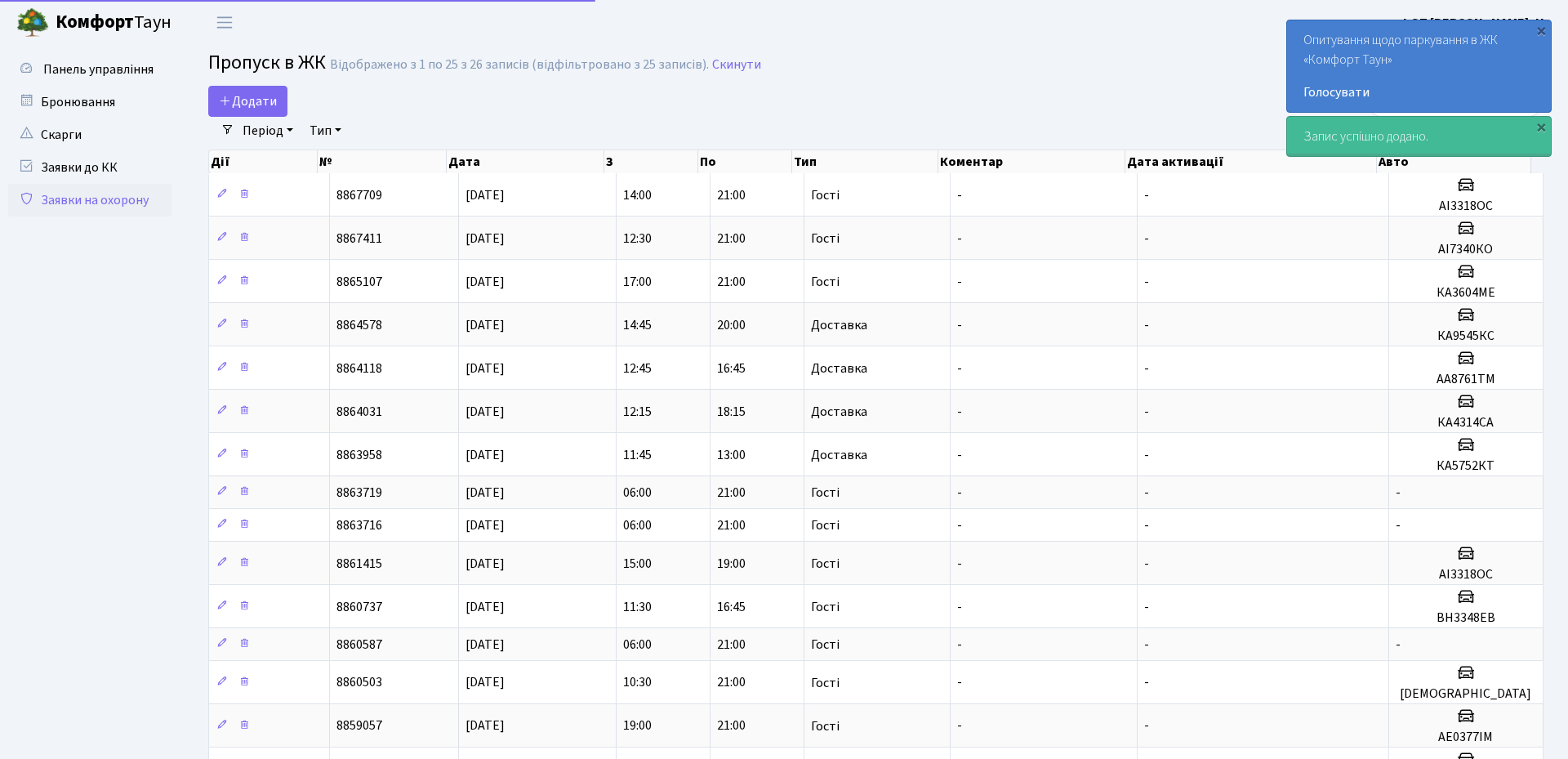
select select "25"
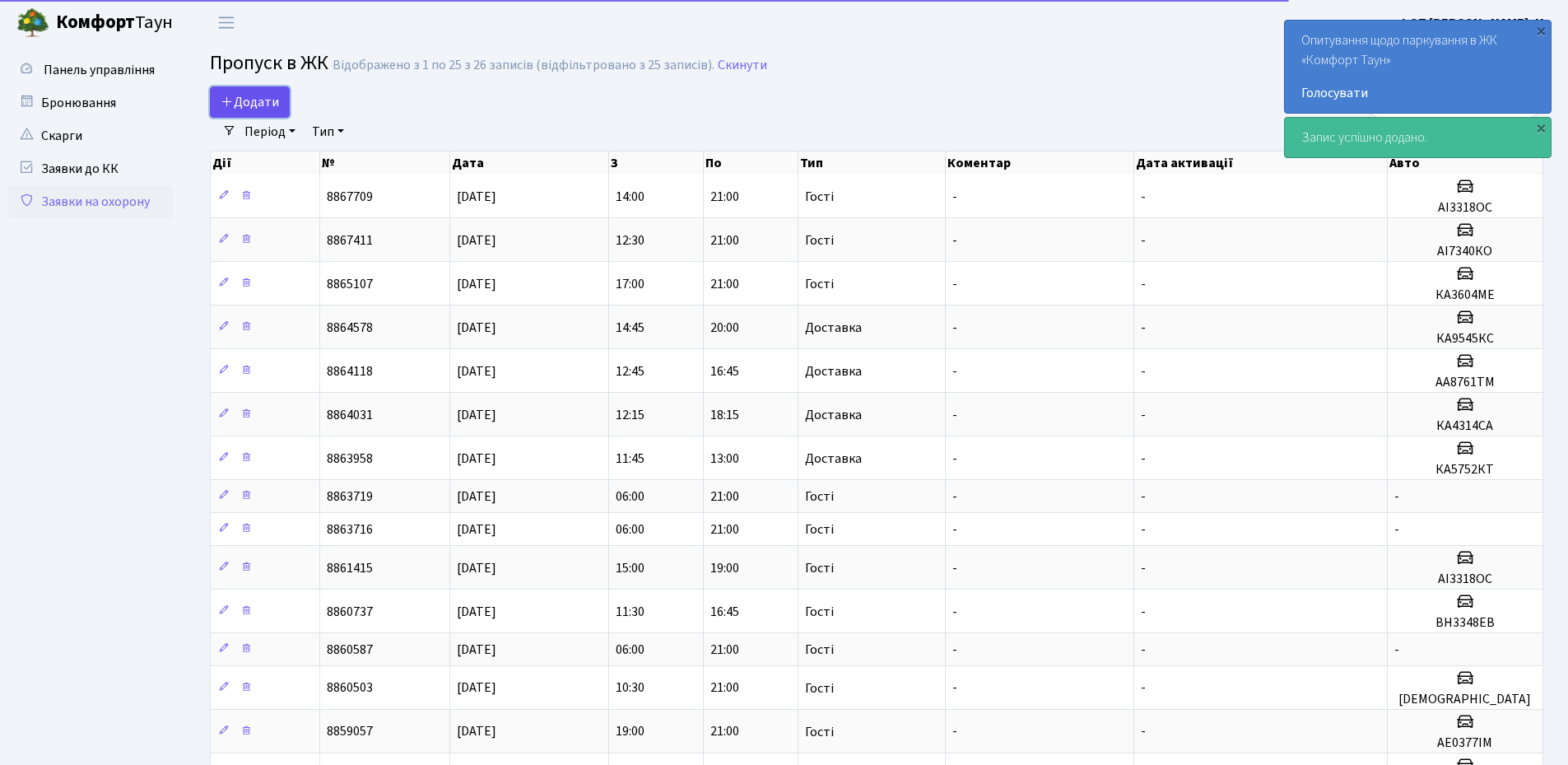
click at [232, 96] on icon at bounding box center [227, 101] width 13 height 13
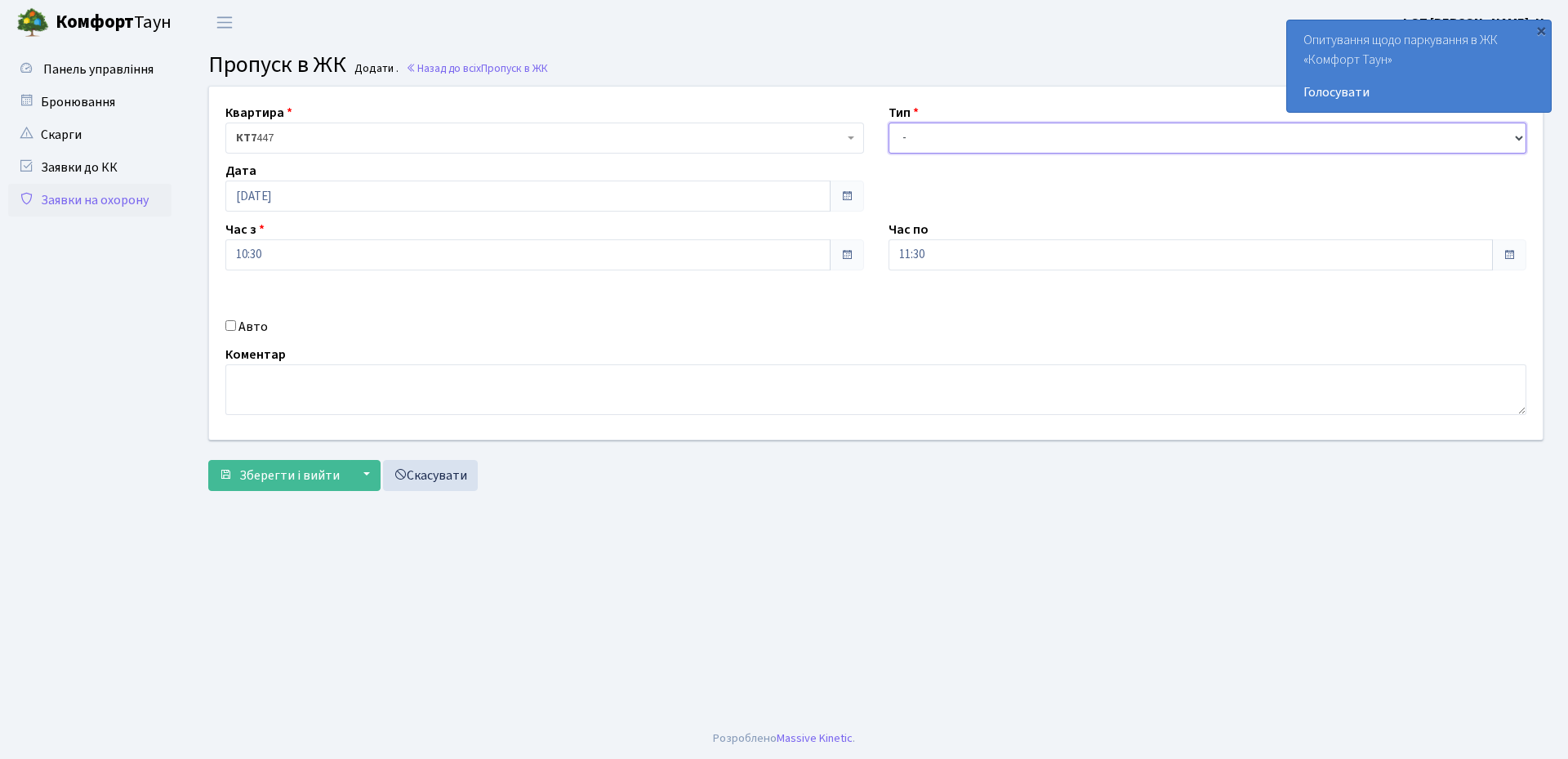
click at [986, 146] on select "- Доставка Таксі Гості Сервіс" at bounding box center [1208, 138] width 638 height 31
select select "3"
click at [889, 122] on select "- Доставка Таксі Гості Сервіс" at bounding box center [1208, 138] width 638 height 31
click at [228, 327] on input "Авто" at bounding box center [230, 325] width 10 height 10
checkbox input "true"
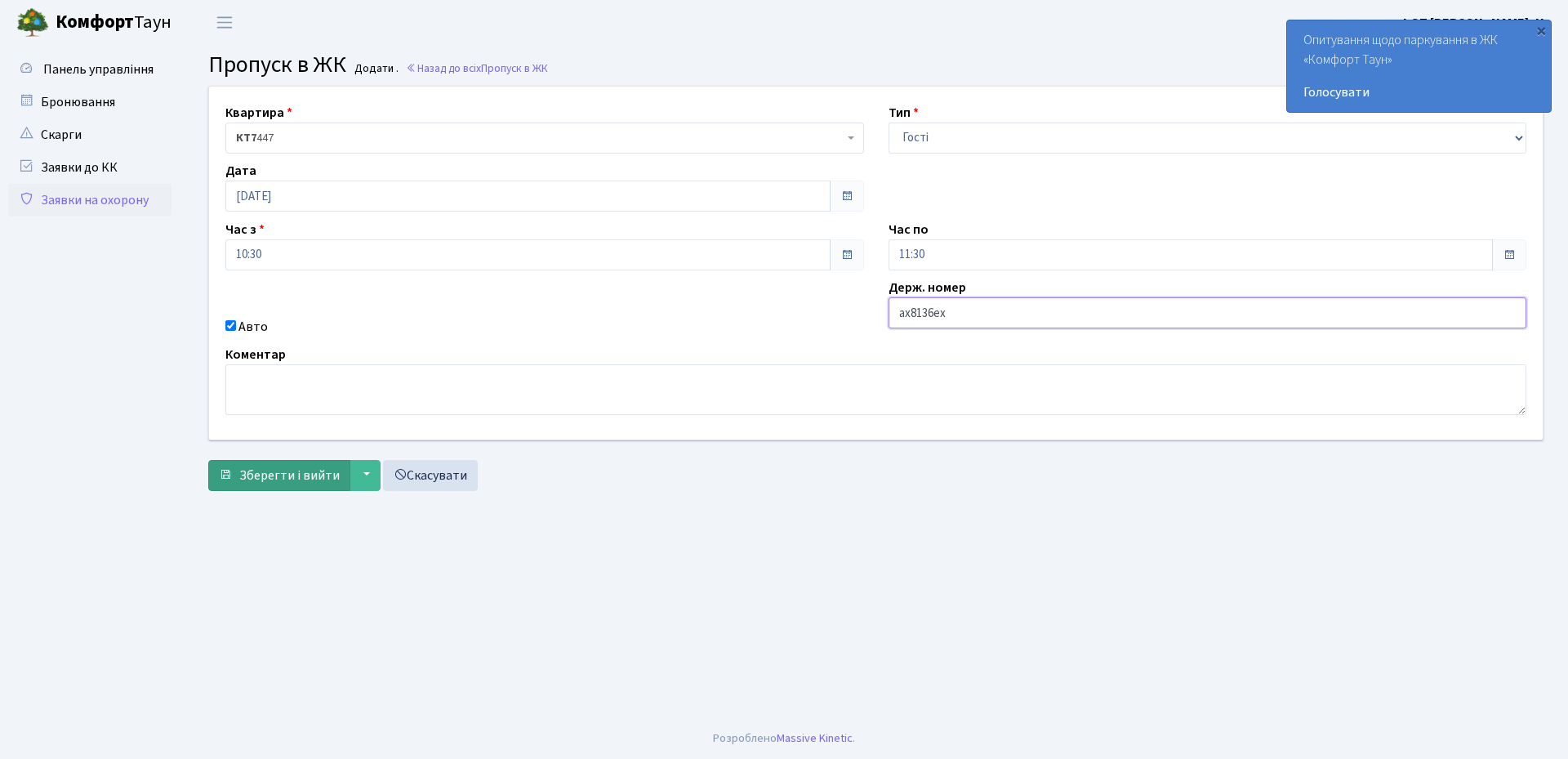
type input "ах8136ех"
click at [286, 470] on span "Зберегти і вийти" at bounding box center [289, 475] width 100 height 18
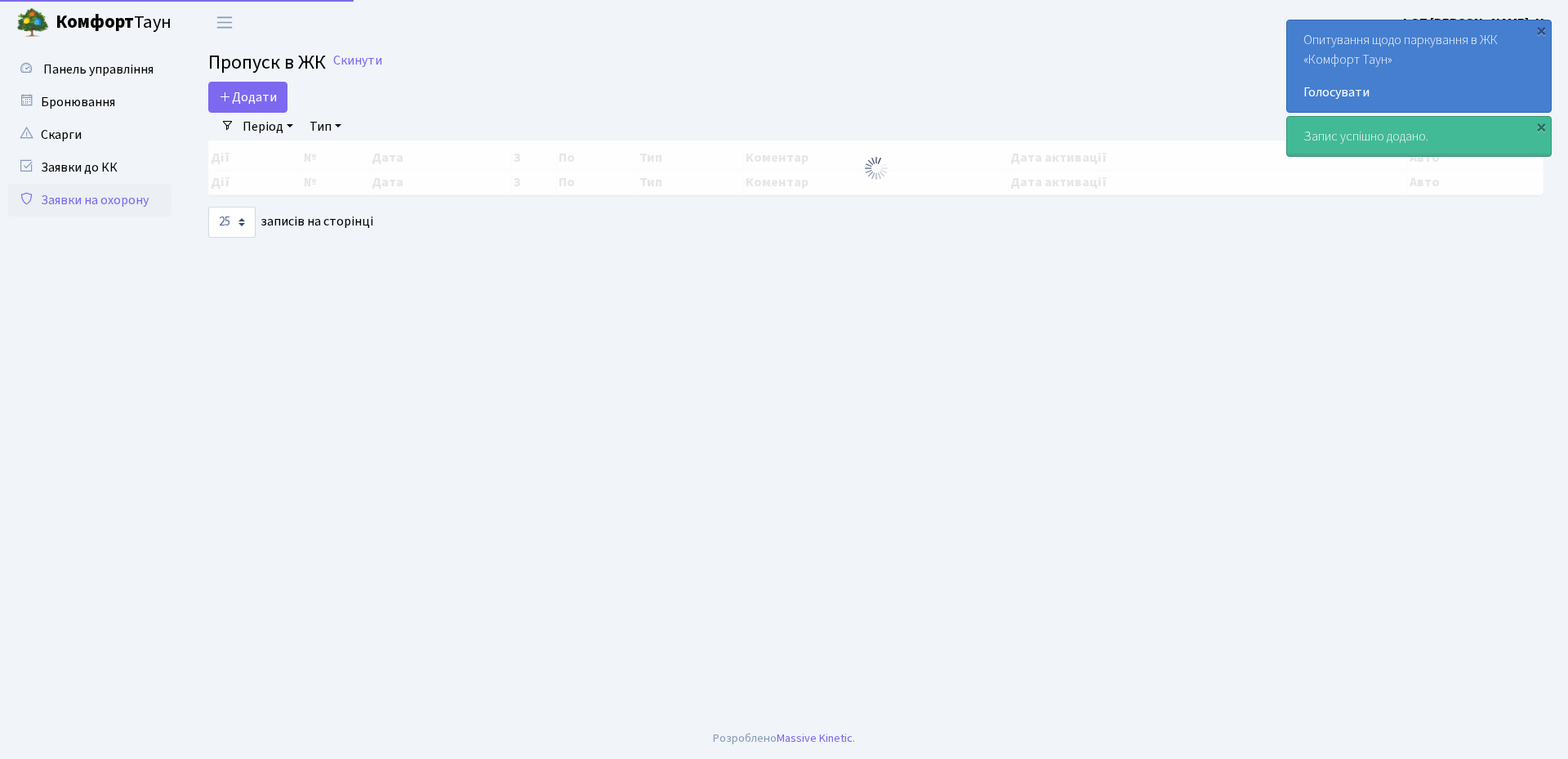
select select "25"
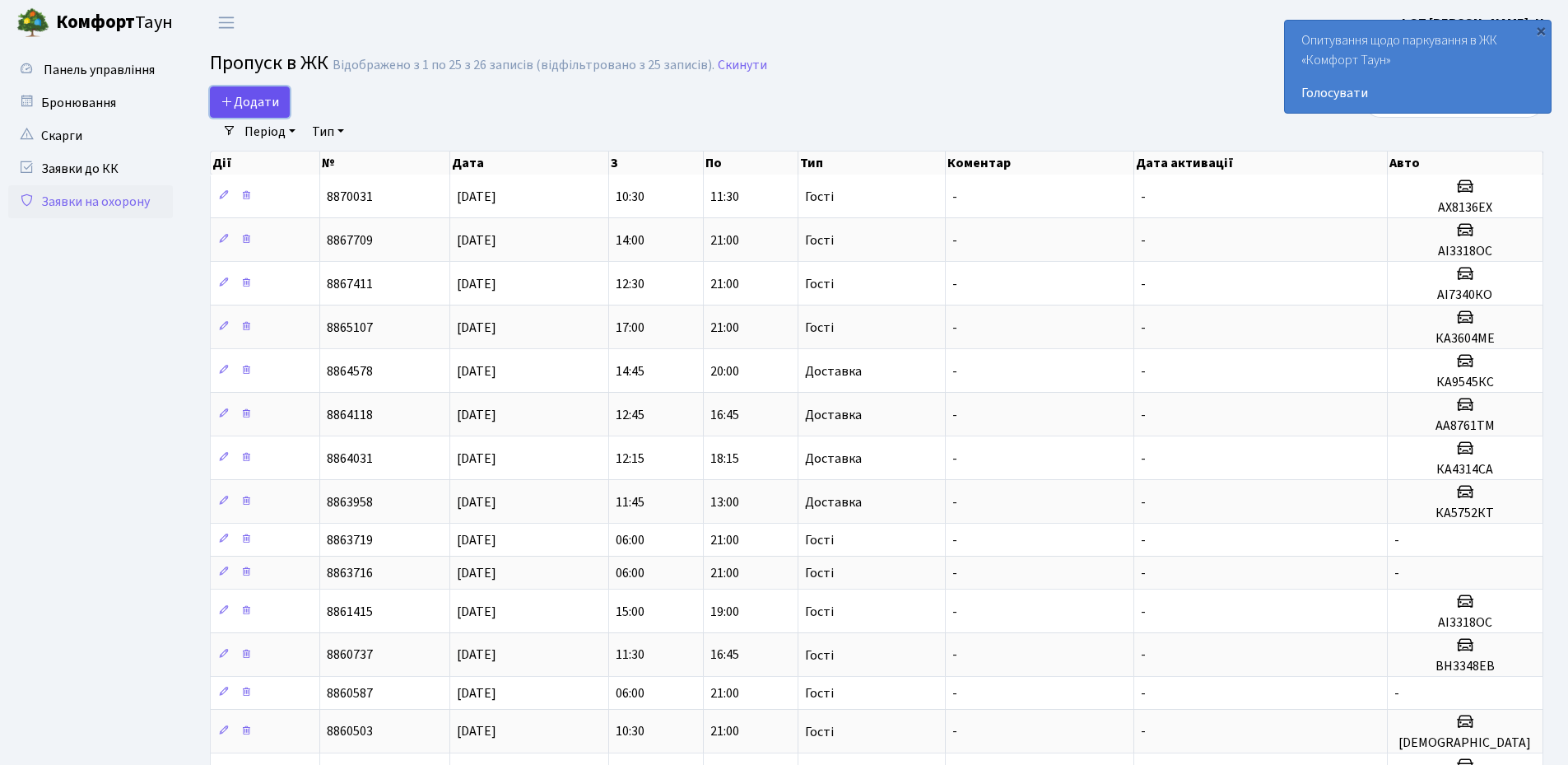
click at [230, 97] on icon at bounding box center [227, 101] width 13 height 13
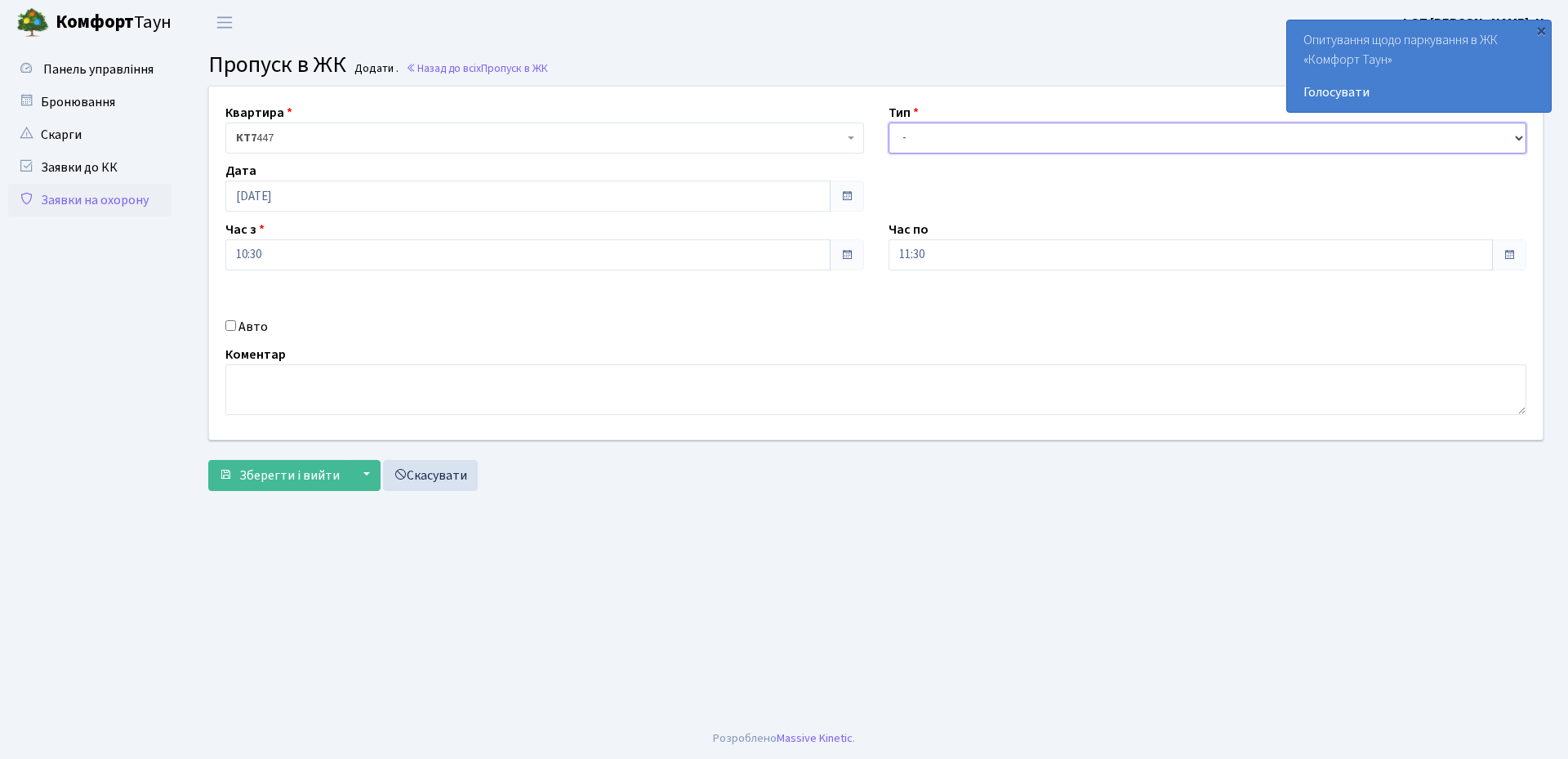
click at [957, 134] on select "- Доставка Таксі Гості Сервіс" at bounding box center [1208, 138] width 638 height 31
select select "3"
click at [889, 122] on select "- Доставка Таксі Гості Сервіс" at bounding box center [1208, 138] width 638 height 31
click at [309, 192] on input "10.08.2025" at bounding box center [528, 196] width 605 height 31
click at [238, 330] on td "11" at bounding box center [242, 327] width 24 height 24
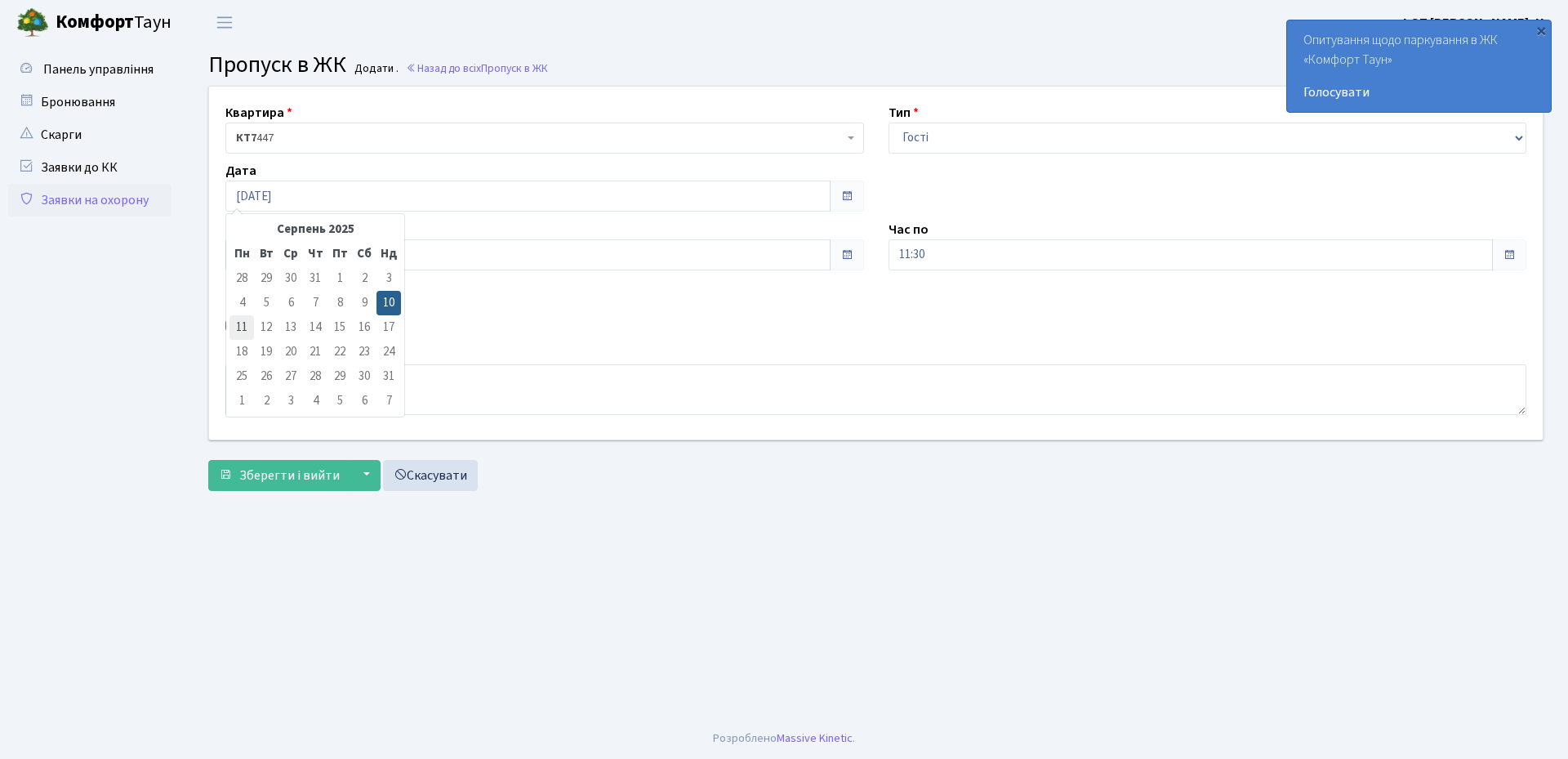
type input "11.08.2025"
click at [290, 248] on input "10:30" at bounding box center [528, 255] width 605 height 31
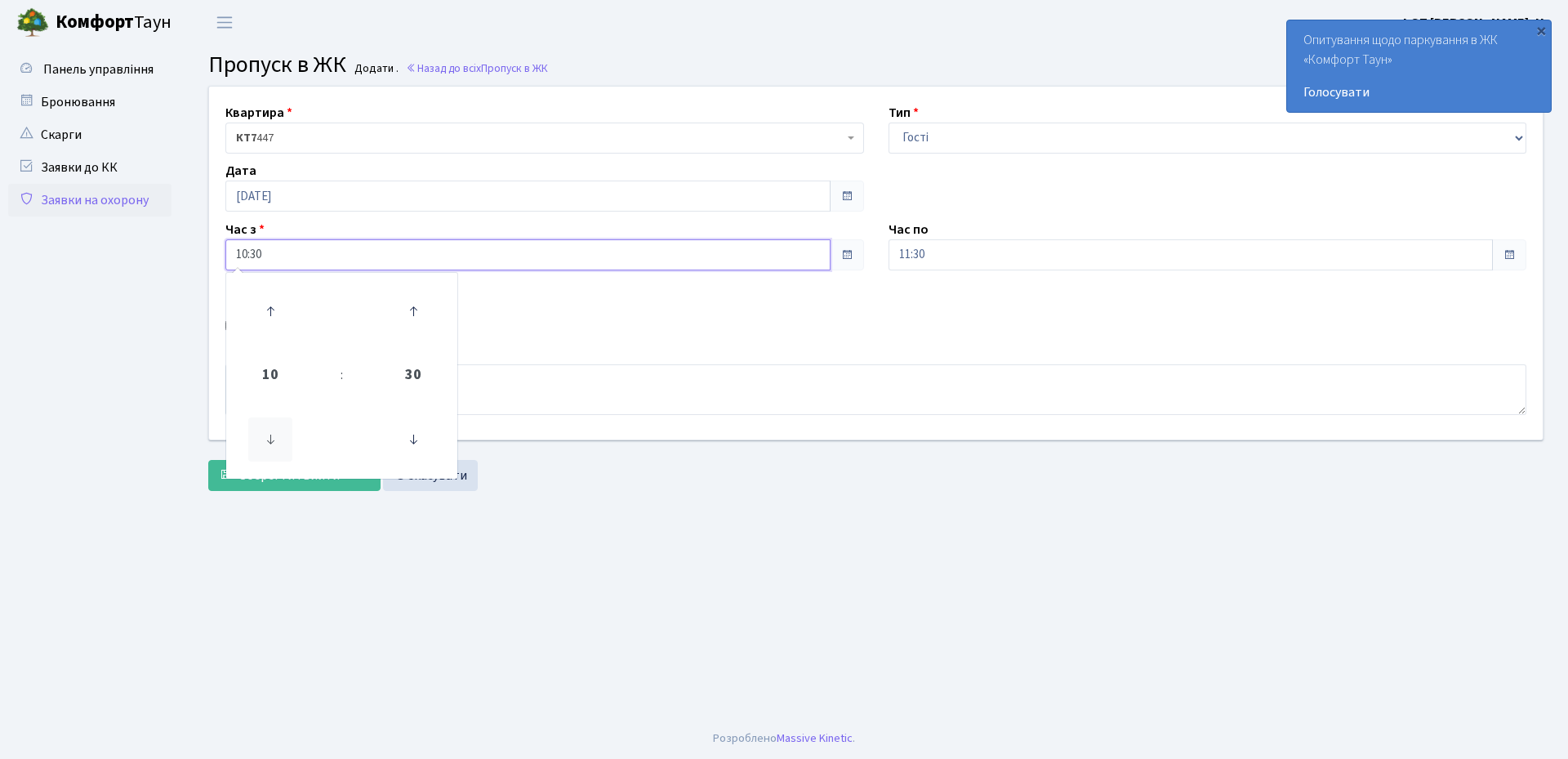
click at [274, 430] on icon at bounding box center [270, 439] width 44 height 44
click at [413, 299] on icon at bounding box center [413, 311] width 44 height 44
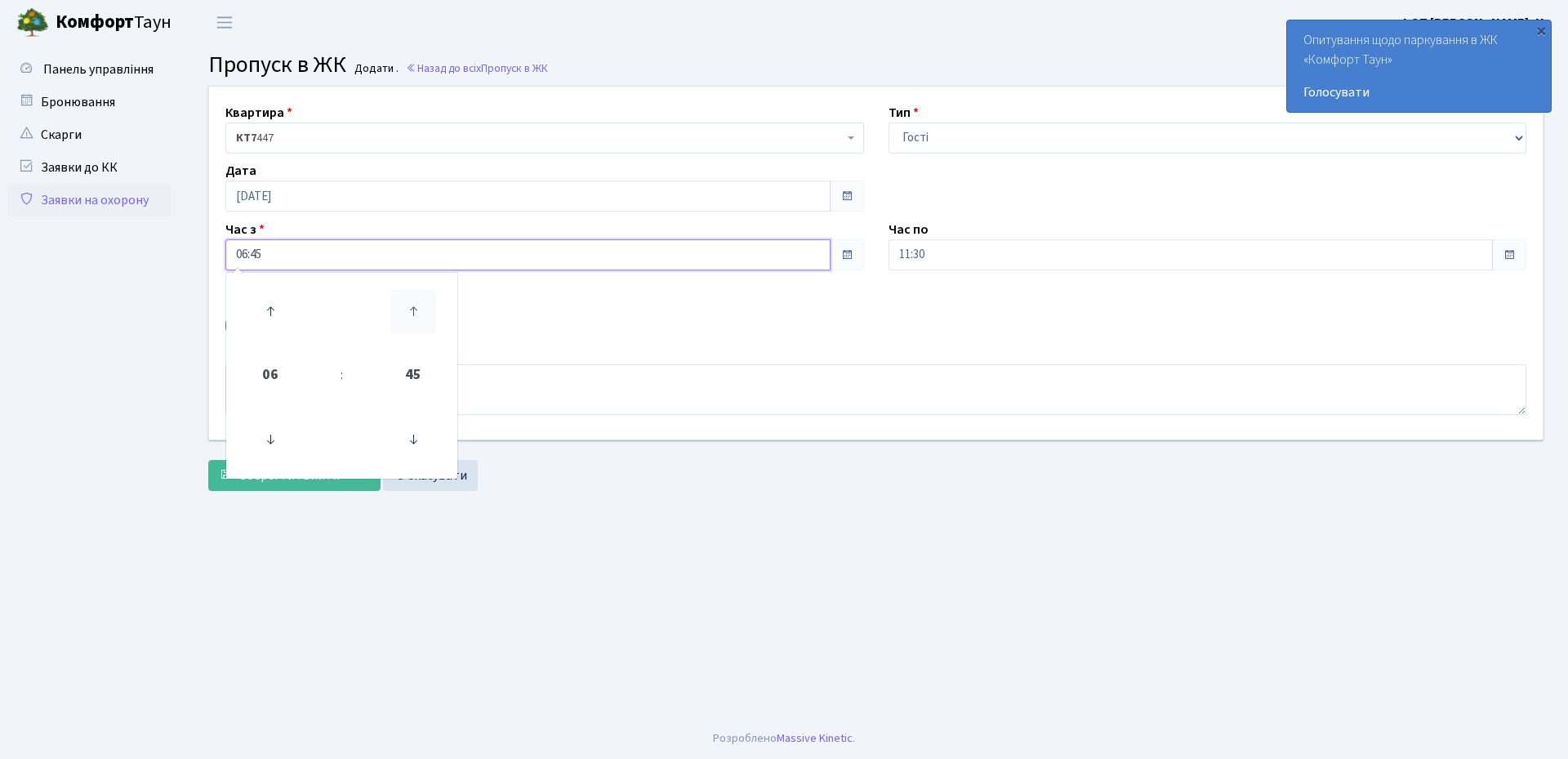
click at [413, 299] on icon at bounding box center [413, 311] width 44 height 44
click at [271, 440] on icon at bounding box center [270, 439] width 44 height 44
type input "06:00"
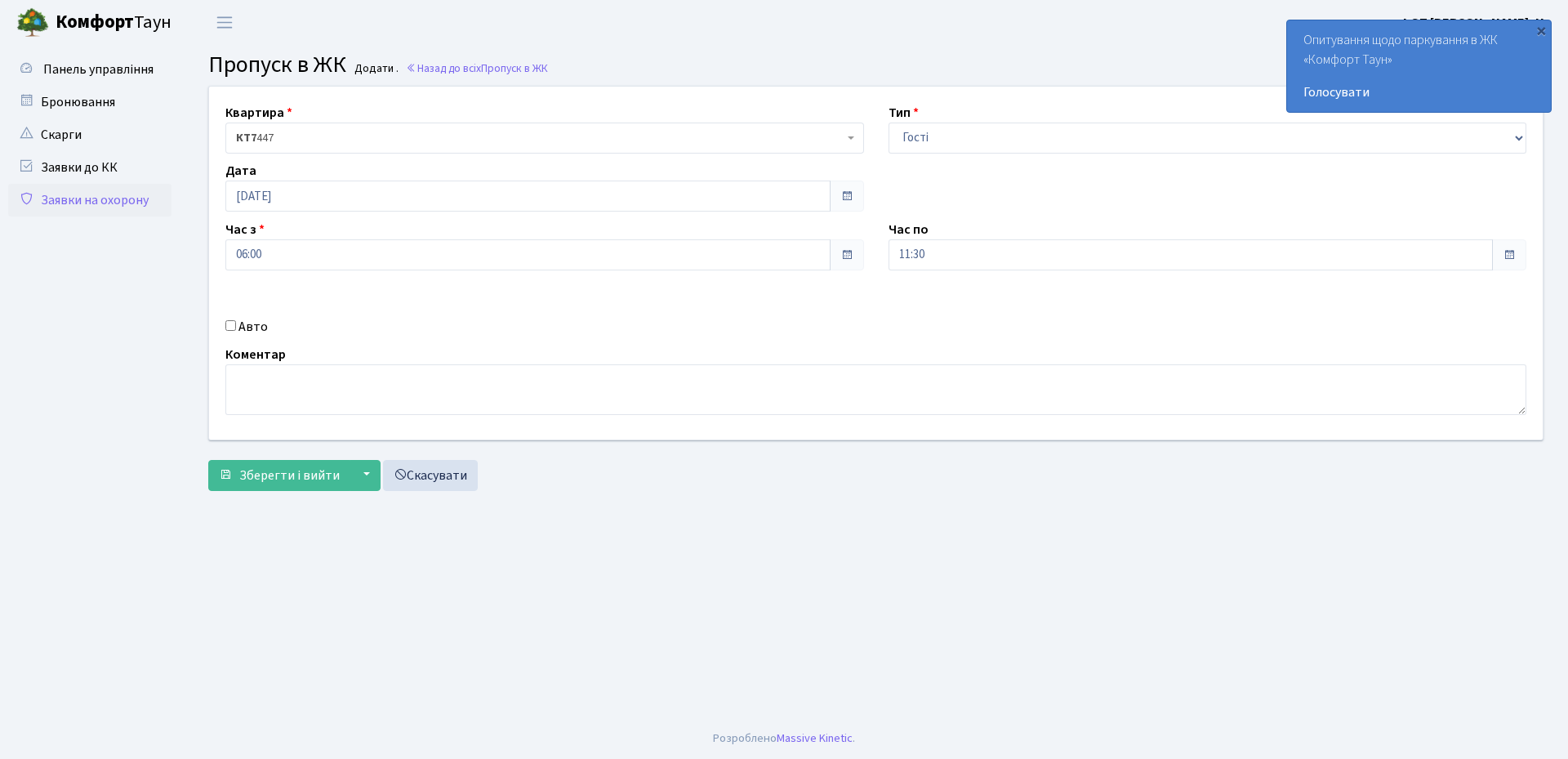
click at [769, 338] on div "Квартира <b>КТ7</b>&nbsp;&nbsp;&nbsp;447 КТ7 447 Тип - Доставка Таксі Гості Сер…" at bounding box center [876, 263] width 1358 height 353
click at [1026, 248] on input "11:30" at bounding box center [1191, 255] width 605 height 31
click at [937, 304] on icon at bounding box center [933, 311] width 44 height 44
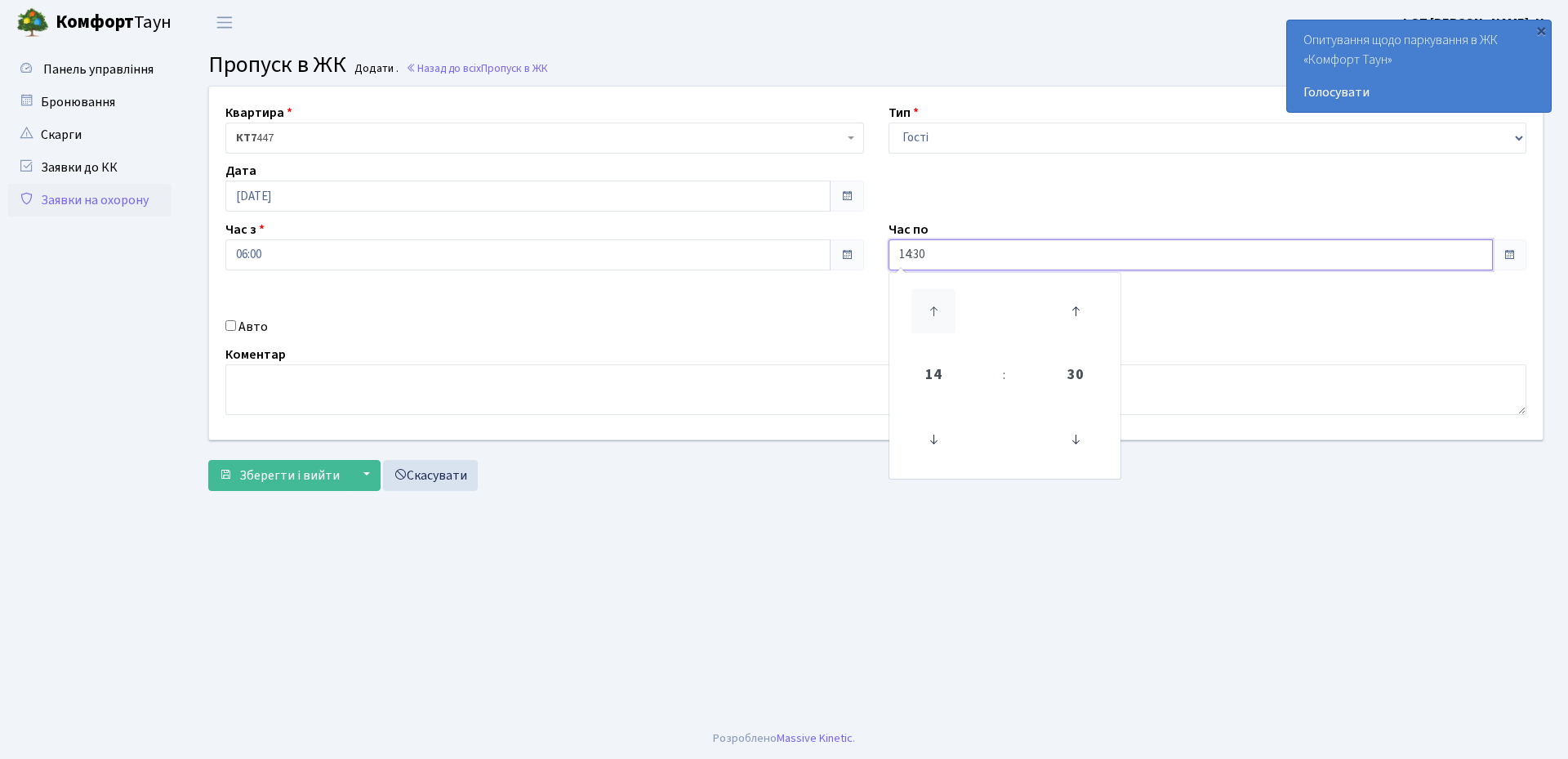
click at [937, 304] on icon at bounding box center [933, 311] width 44 height 44
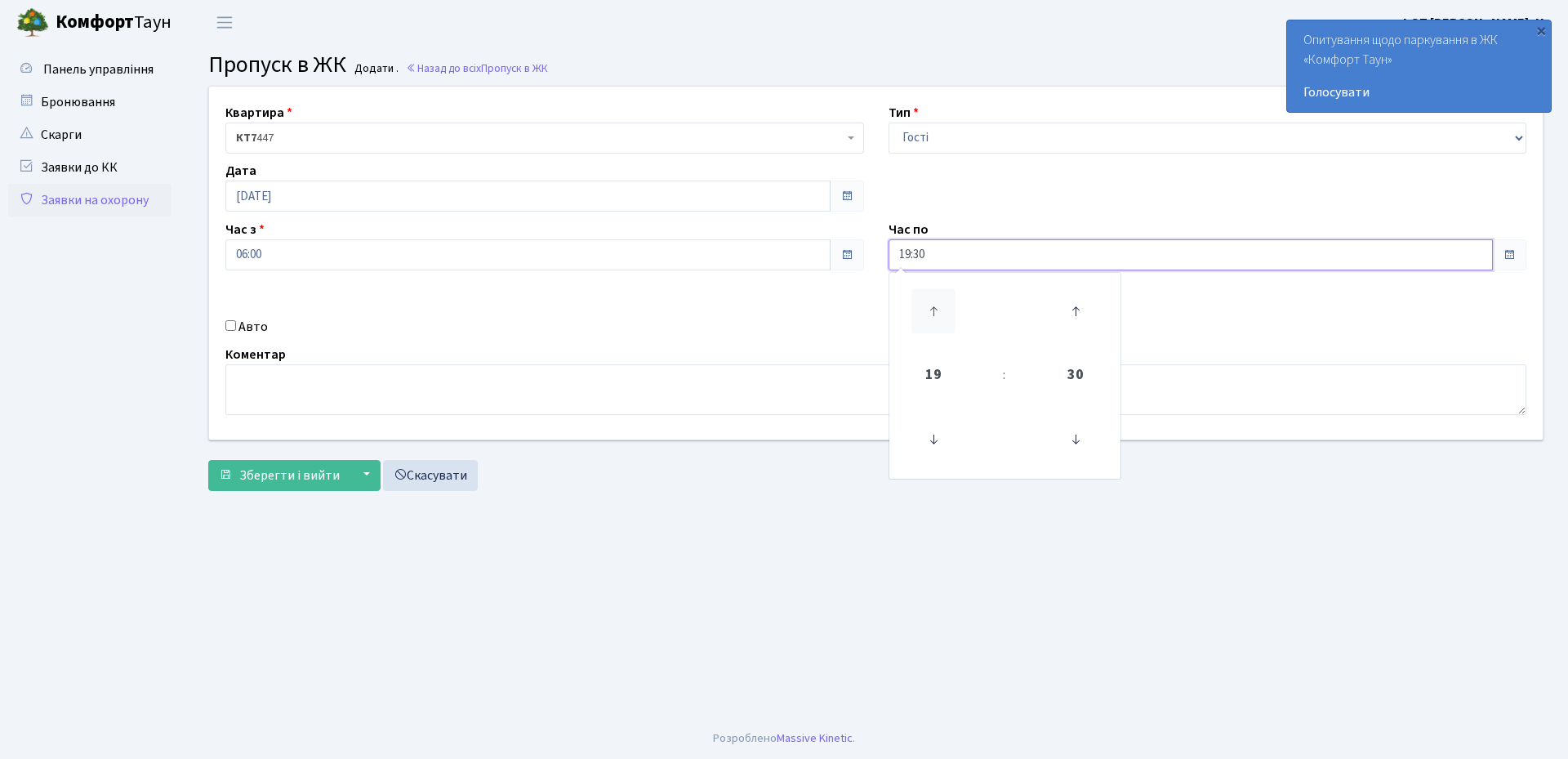
click at [937, 304] on icon at bounding box center [933, 311] width 44 height 44
click at [1075, 441] on icon at bounding box center [1075, 439] width 44 height 44
type input "21:00"
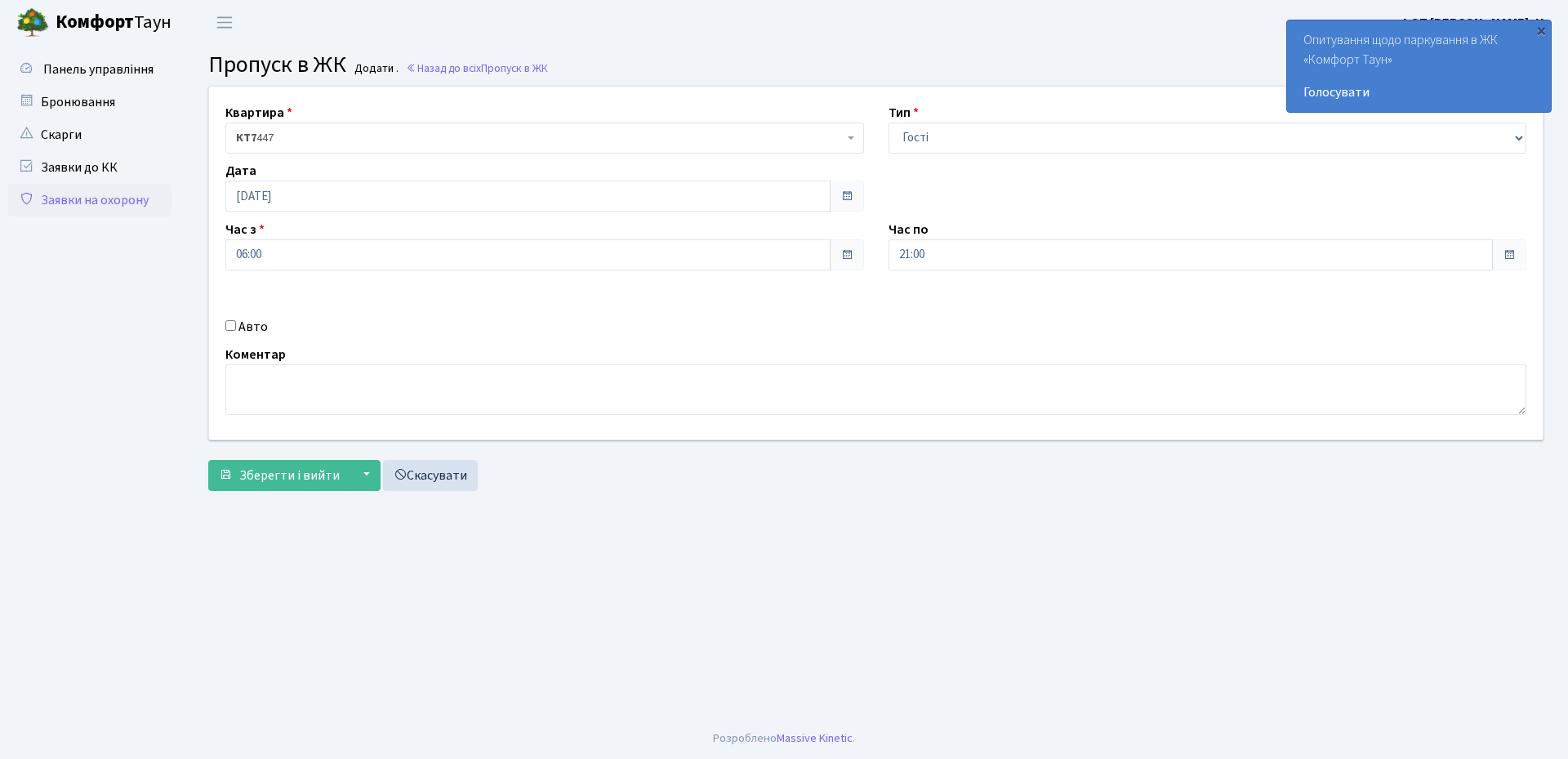
click at [690, 347] on div "Коментар" at bounding box center [876, 380] width 1326 height 71
click at [276, 477] on span "Зберегти і вийти" at bounding box center [289, 475] width 100 height 18
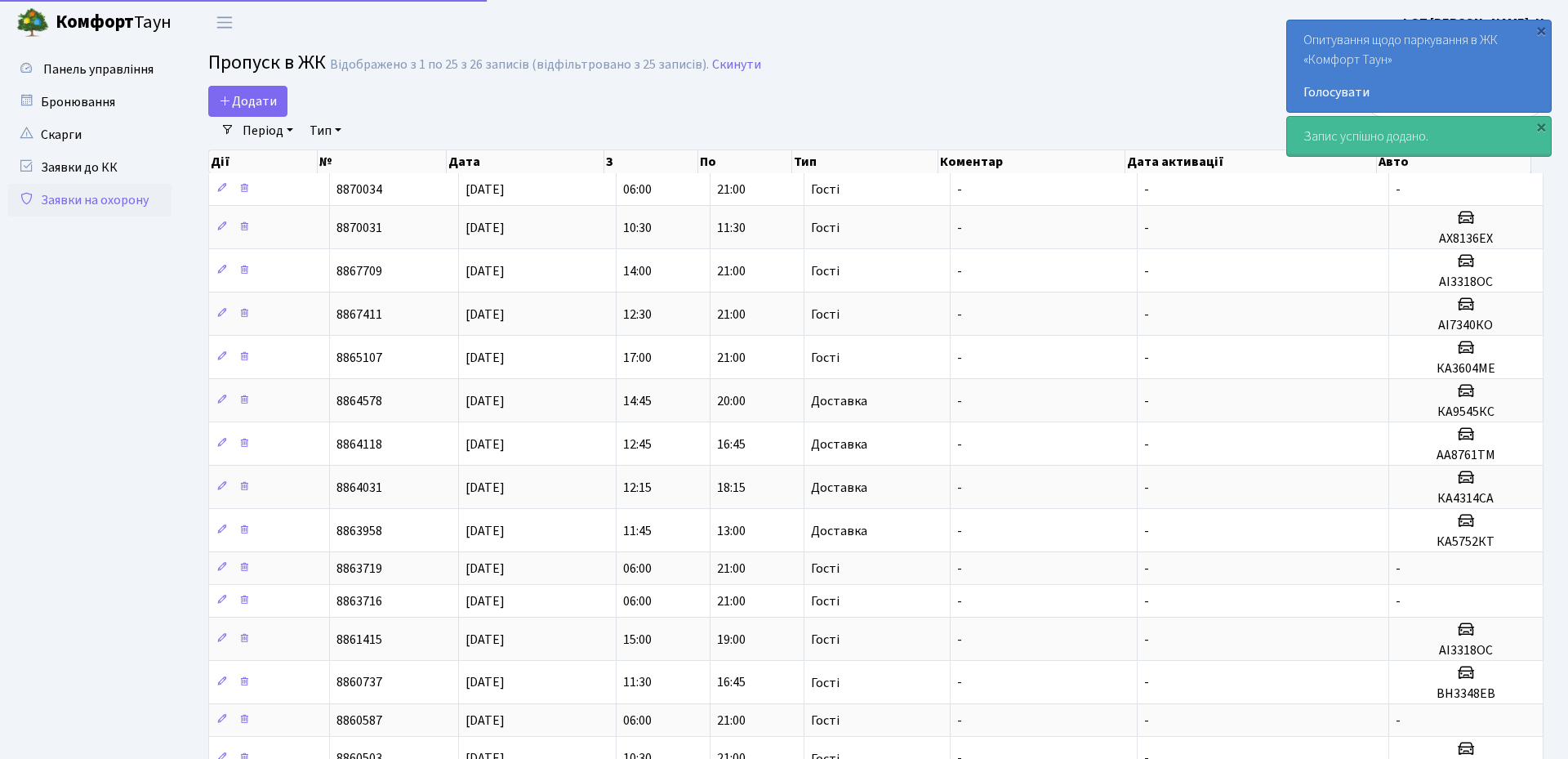
select select "25"
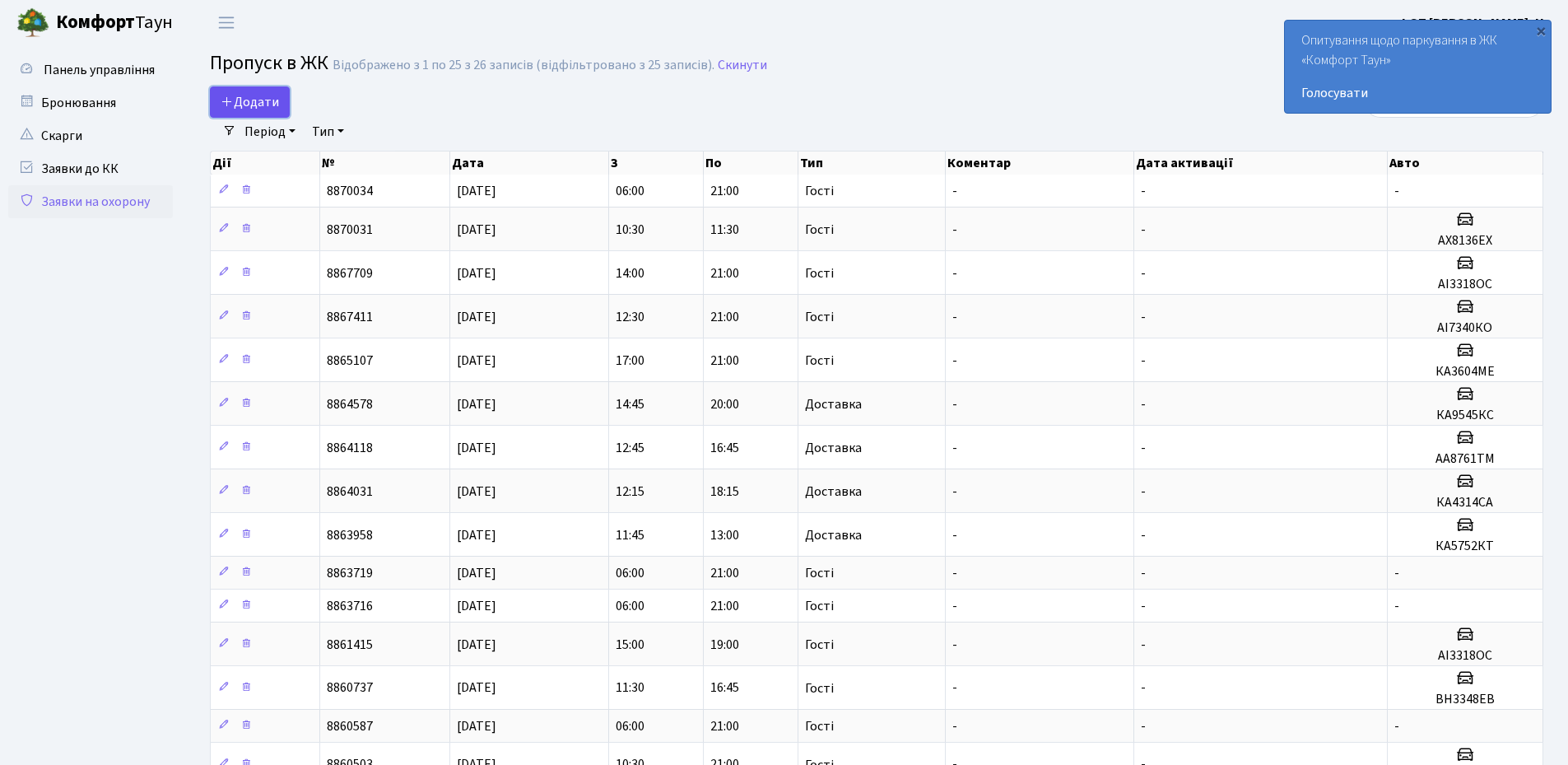
click at [244, 116] on link "Додати" at bounding box center [250, 102] width 80 height 32
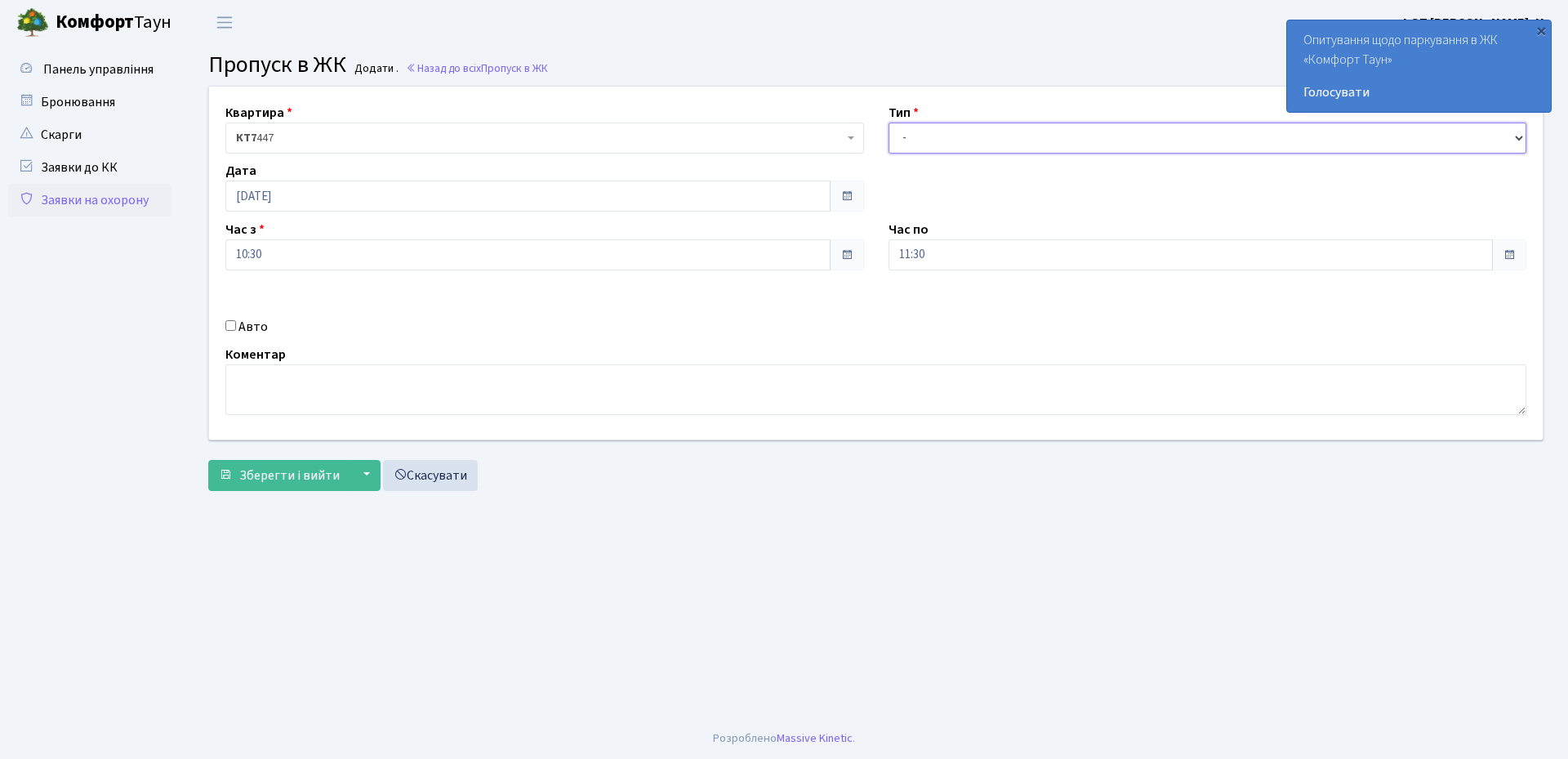
click at [1005, 138] on select "- Доставка Таксі Гості Сервіс" at bounding box center [1208, 138] width 638 height 31
select select "3"
click at [889, 122] on select "- Доставка Таксі Гості Сервіс" at bounding box center [1208, 138] width 638 height 31
click at [960, 269] on input "11:30" at bounding box center [1191, 255] width 605 height 31
click at [937, 306] on icon at bounding box center [933, 311] width 44 height 44
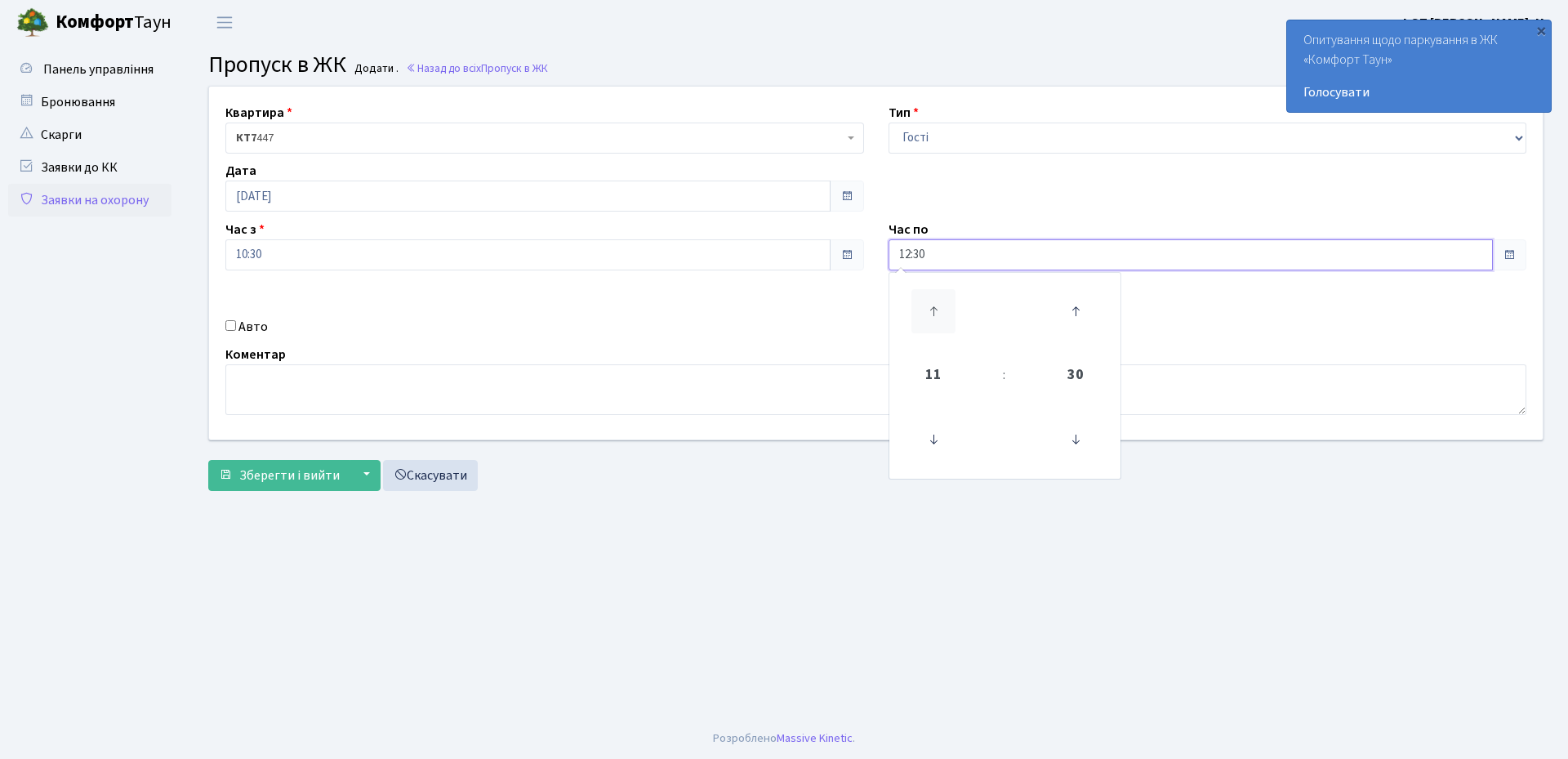
click at [937, 306] on icon at bounding box center [933, 311] width 44 height 44
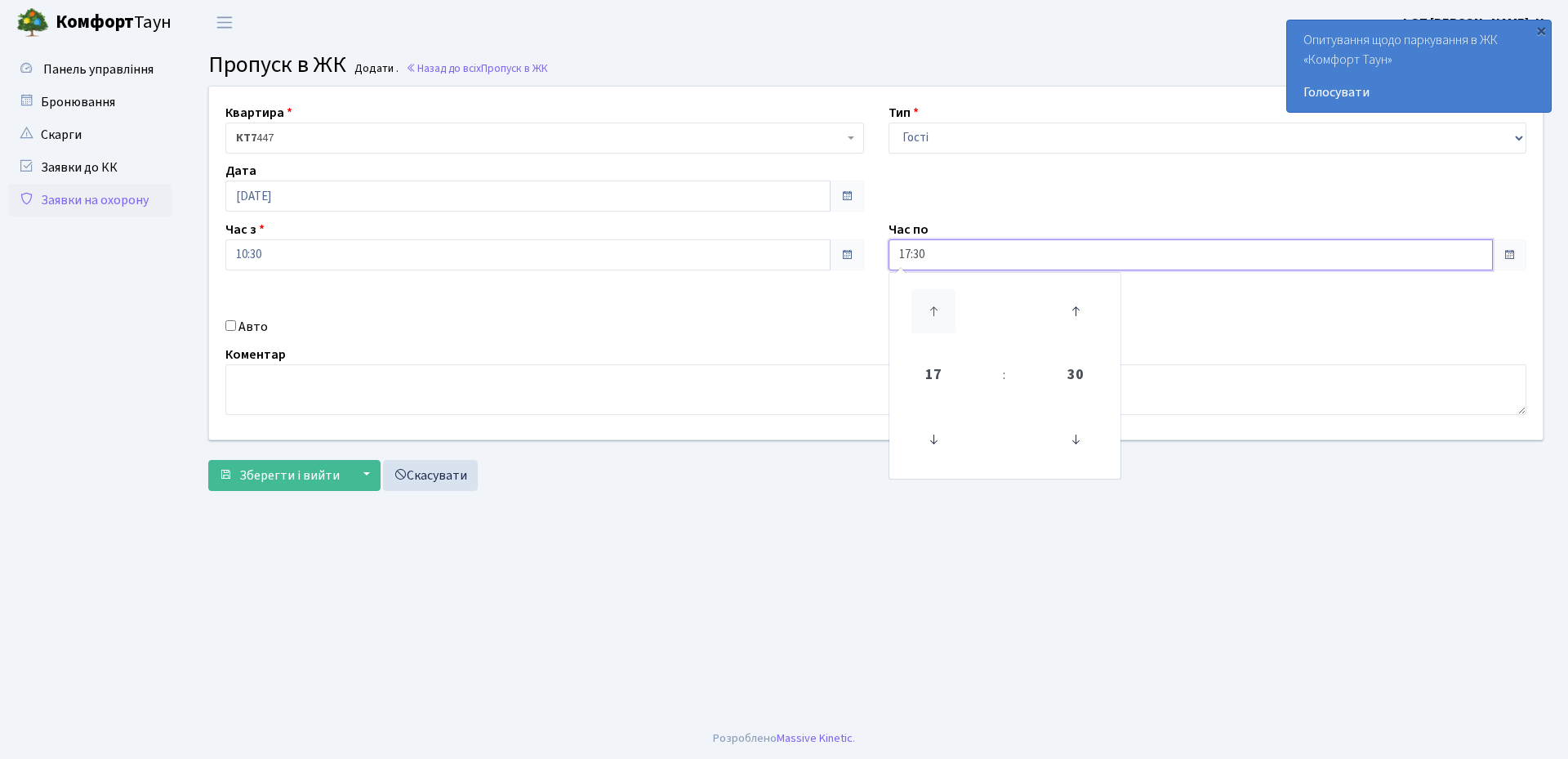
click at [937, 306] on icon at bounding box center [933, 311] width 44 height 44
click at [1074, 443] on icon at bounding box center [1075, 439] width 44 height 44
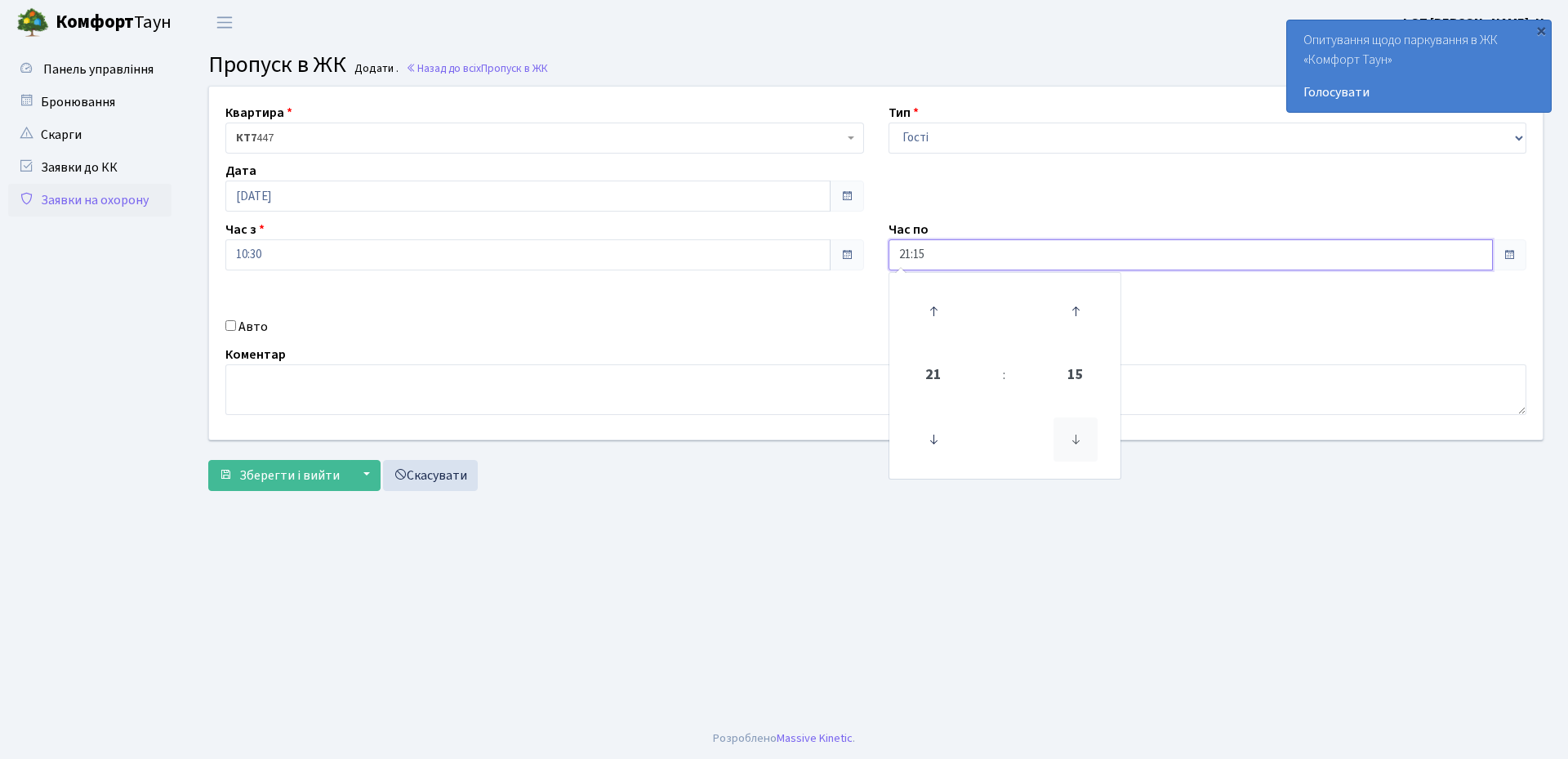
click at [1074, 443] on icon at bounding box center [1075, 439] width 44 height 44
type input "21:00"
click at [593, 318] on div "Авто" at bounding box center [544, 326] width 663 height 19
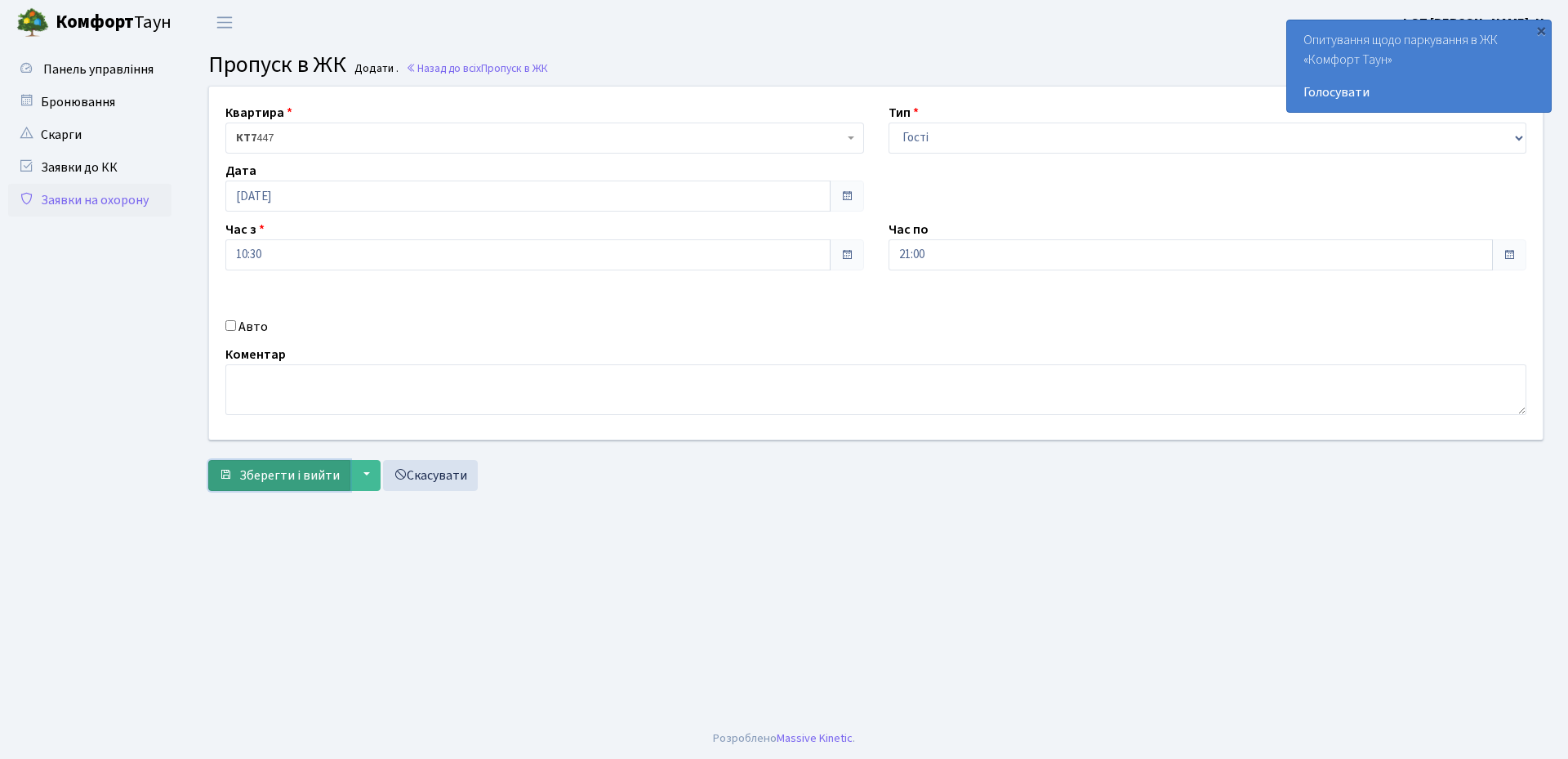
click at [271, 474] on span "Зберегти і вийти" at bounding box center [289, 475] width 100 height 18
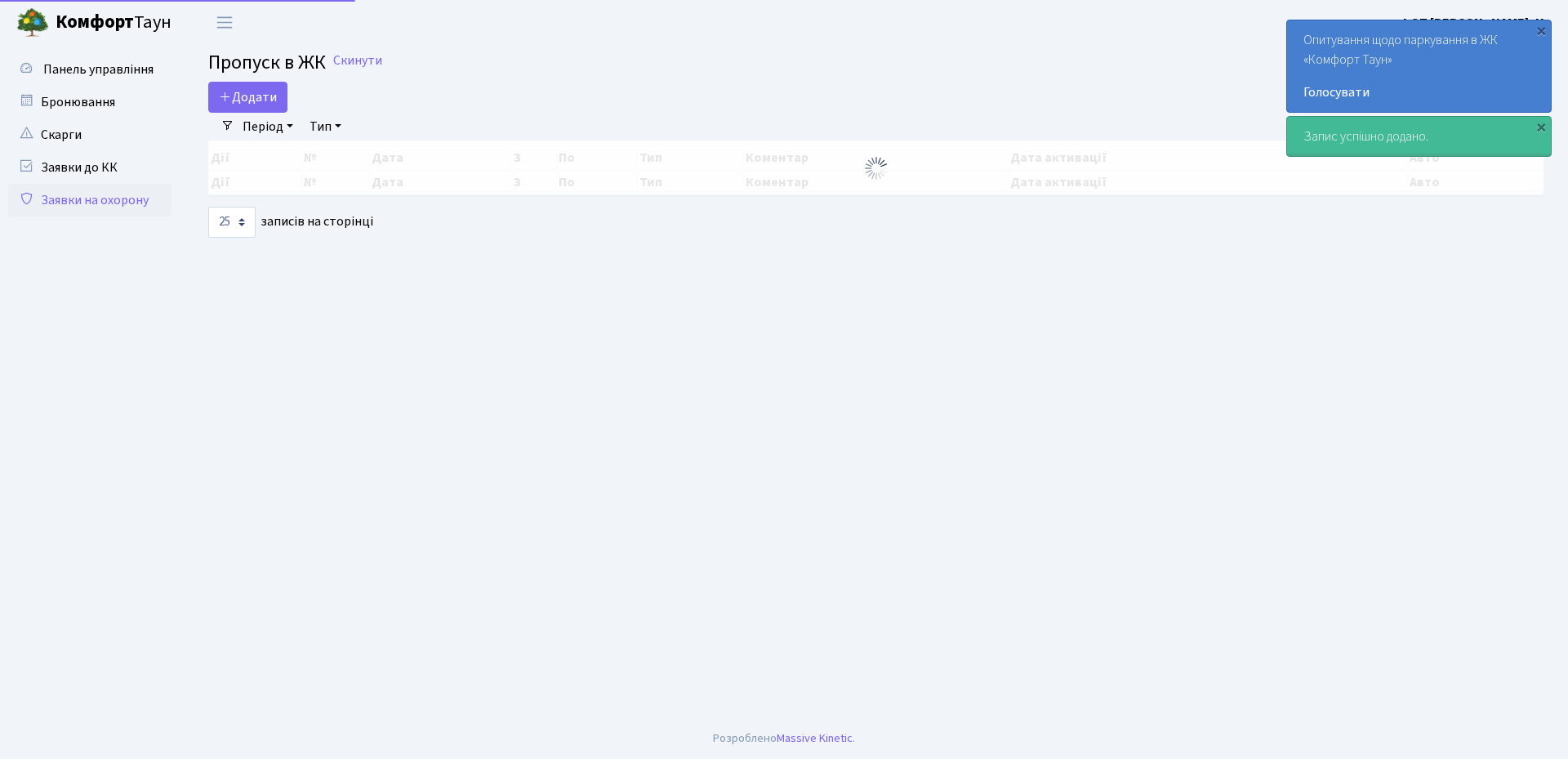
select select "25"
